Goal: Obtain resource: Obtain resource

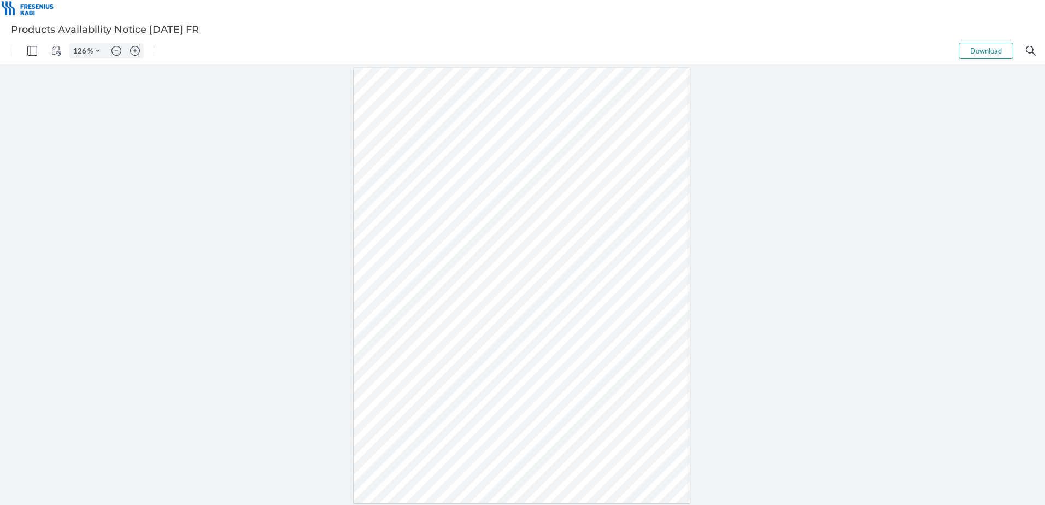
type input "151"
drag, startPoint x: 388, startPoint y: 306, endPoint x: 358, endPoint y: 308, distance: 30.7
click at [358, 308] on div at bounding box center [522, 280] width 504 height 652
drag, startPoint x: 387, startPoint y: 335, endPoint x: 379, endPoint y: 336, distance: 8.4
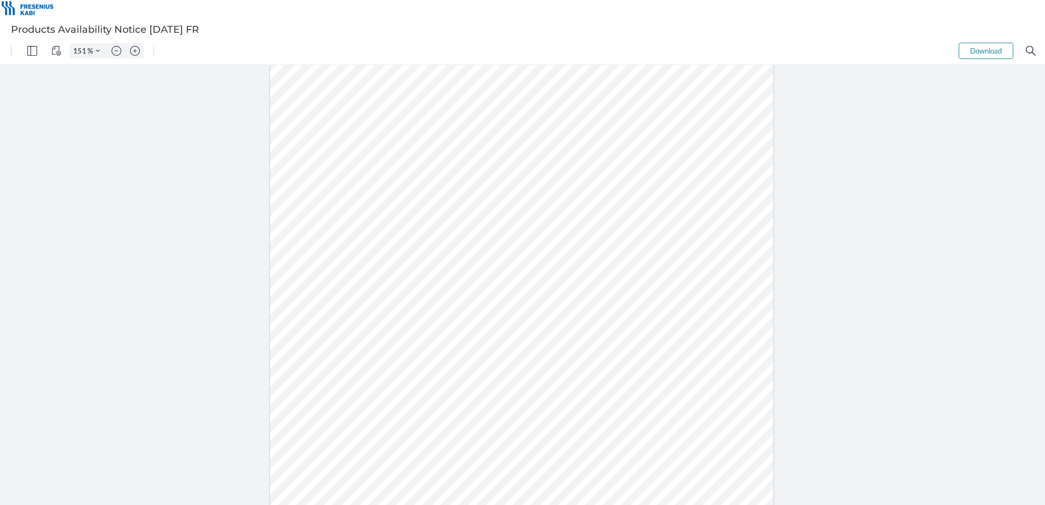
click at [385, 335] on div at bounding box center [522, 280] width 504 height 652
drag, startPoint x: 379, startPoint y: 336, endPoint x: 362, endPoint y: 338, distance: 16.5
click at [362, 338] on div at bounding box center [522, 280] width 504 height 652
drag, startPoint x: 389, startPoint y: 383, endPoint x: 361, endPoint y: 382, distance: 28.4
click at [361, 382] on div at bounding box center [522, 280] width 504 height 652
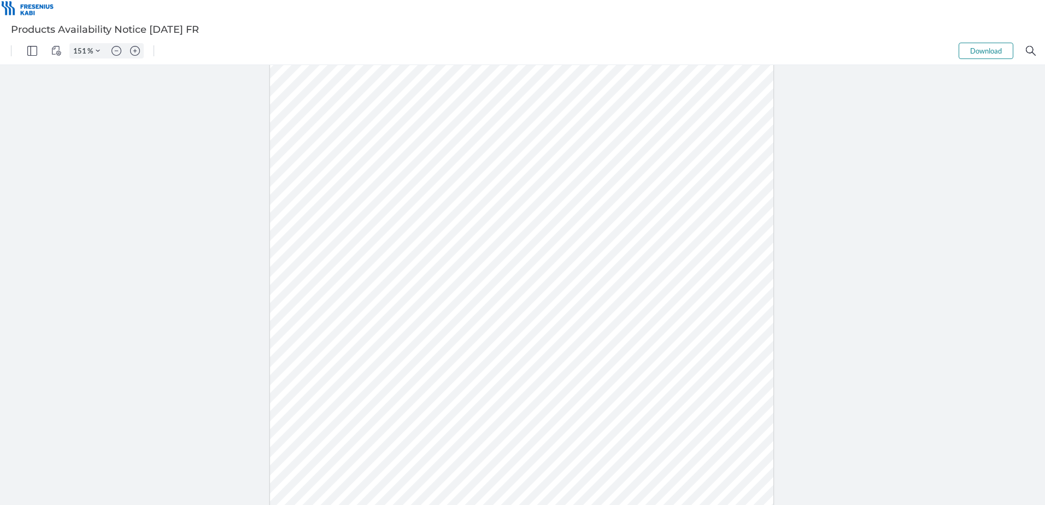
scroll to position [169, 0]
type input "201"
